Goal: Task Accomplishment & Management: Manage account settings

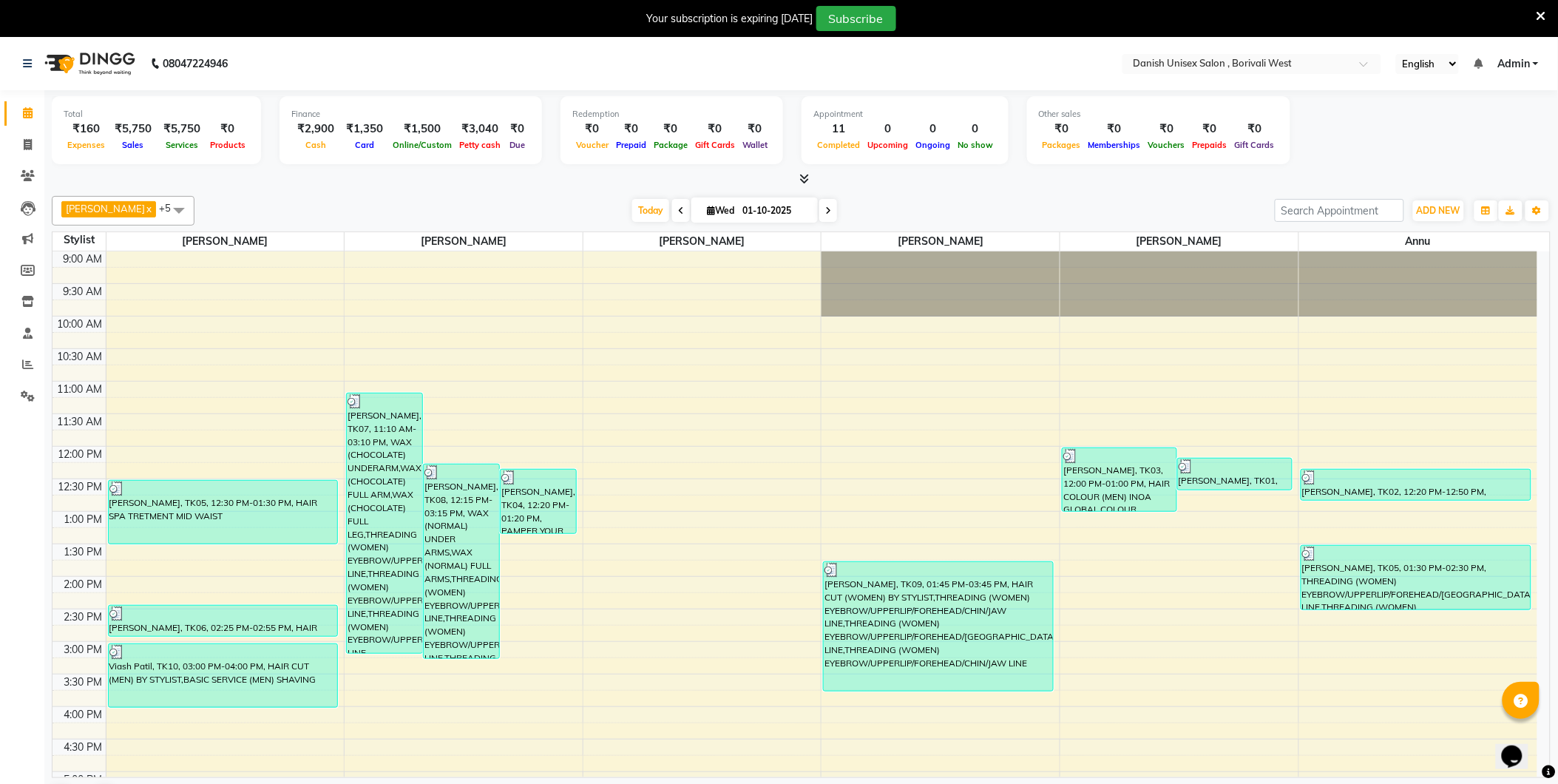
click at [1541, 13] on icon at bounding box center [1541, 17] width 10 height 14
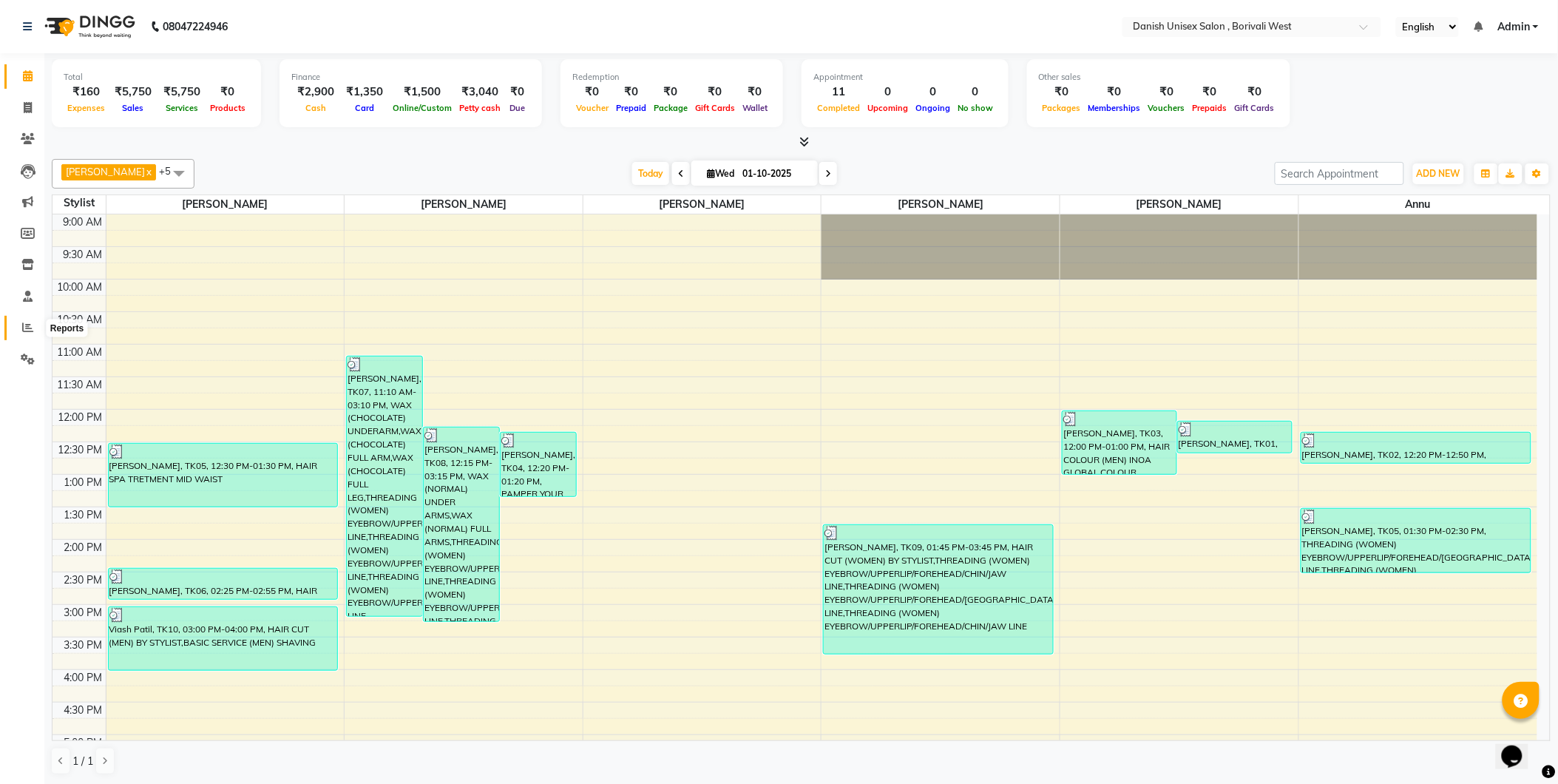
click at [26, 327] on icon at bounding box center [27, 327] width 11 height 11
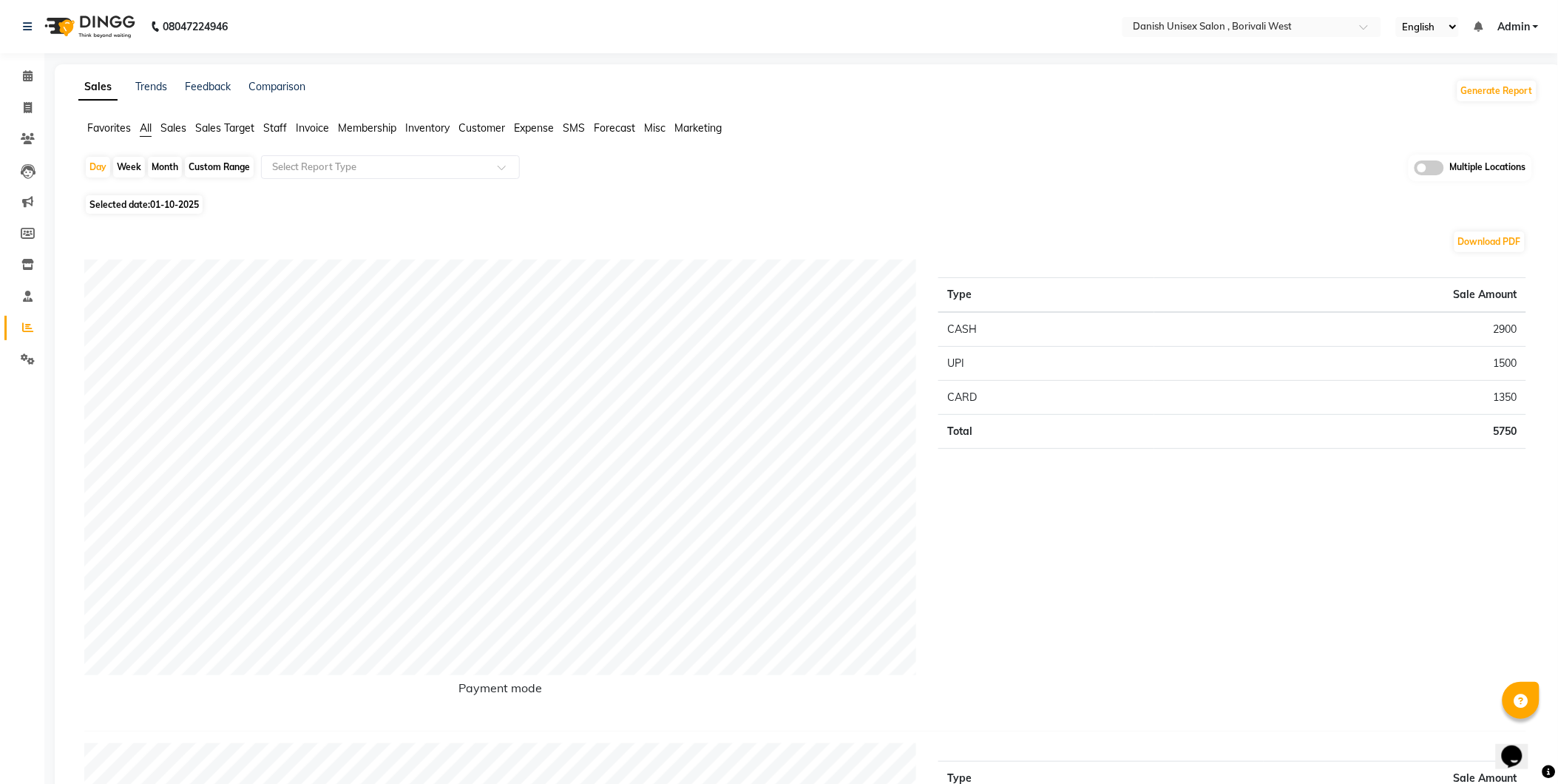
click at [1536, 23] on link "Admin" at bounding box center [1518, 27] width 42 height 16
click at [1496, 103] on link "Sign out" at bounding box center [1463, 102] width 135 height 23
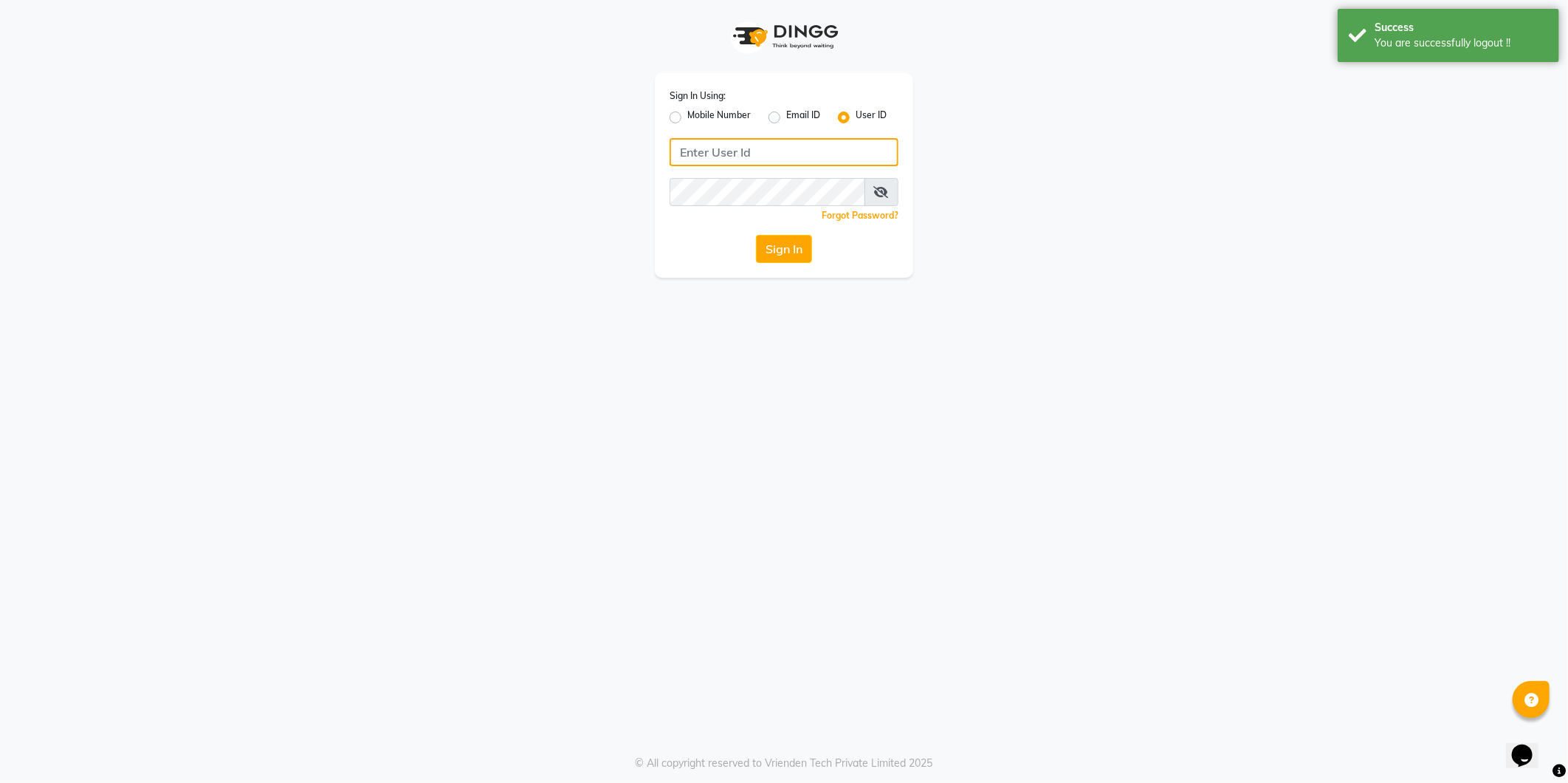
type input "[PERSON_NAME]"
click at [688, 119] on label "Mobile Number" at bounding box center [719, 118] width 63 height 17
click at [688, 119] on input "Mobile Number" at bounding box center [693, 114] width 10 height 10
radio input "true"
radio input "false"
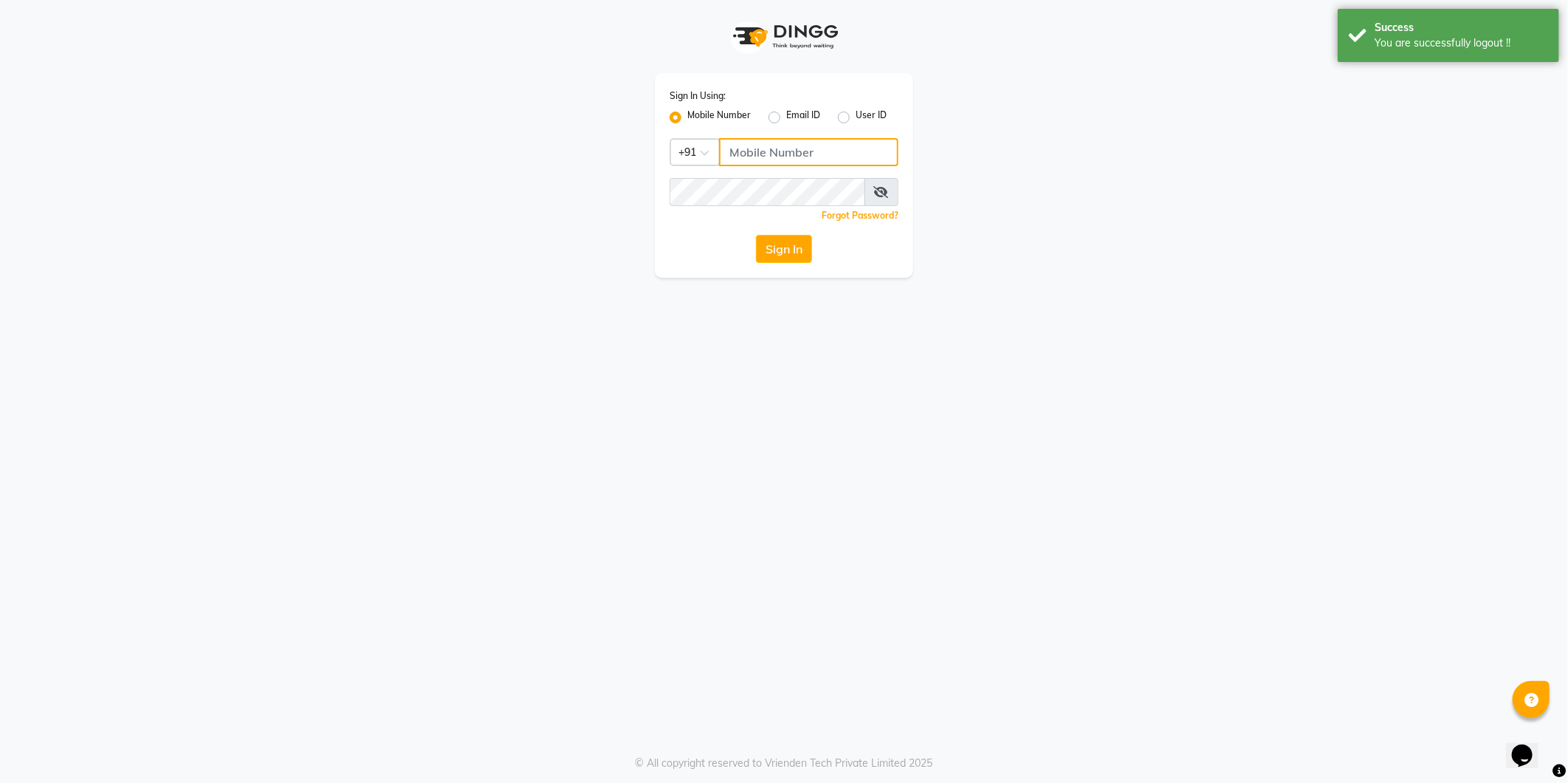
click at [749, 150] on input "Username" at bounding box center [808, 152] width 180 height 28
type input "9372078213"
click at [799, 253] on button "Sign In" at bounding box center [784, 249] width 56 height 28
